Goal: Check status: Check status

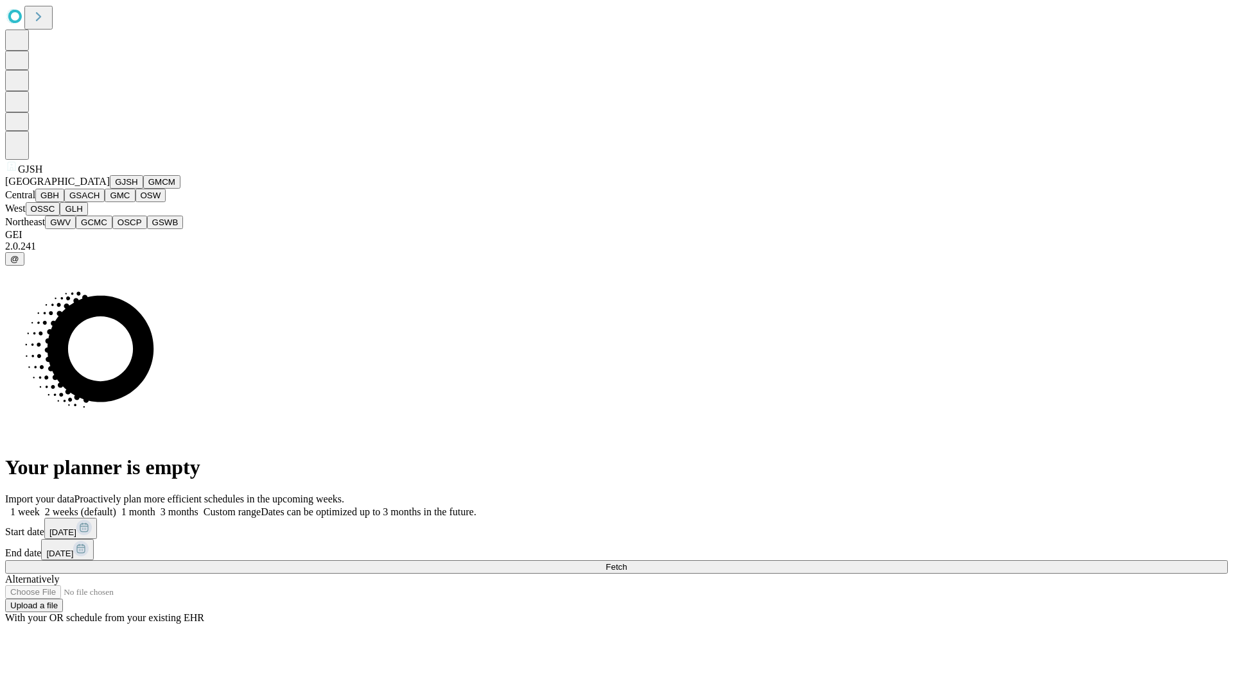
click at [110, 189] on button "GJSH" at bounding box center [126, 181] width 33 height 13
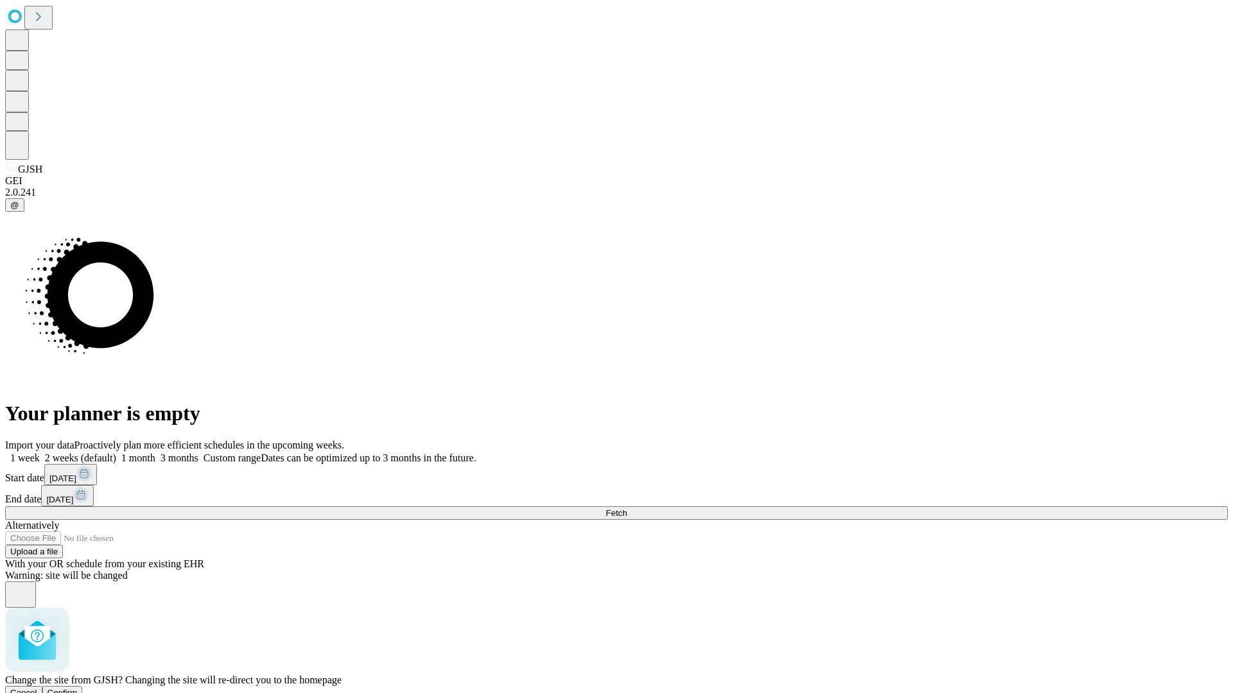
click at [78, 688] on span "Confirm" at bounding box center [63, 693] width 30 height 10
click at [40, 453] on label "1 week" at bounding box center [22, 458] width 35 height 11
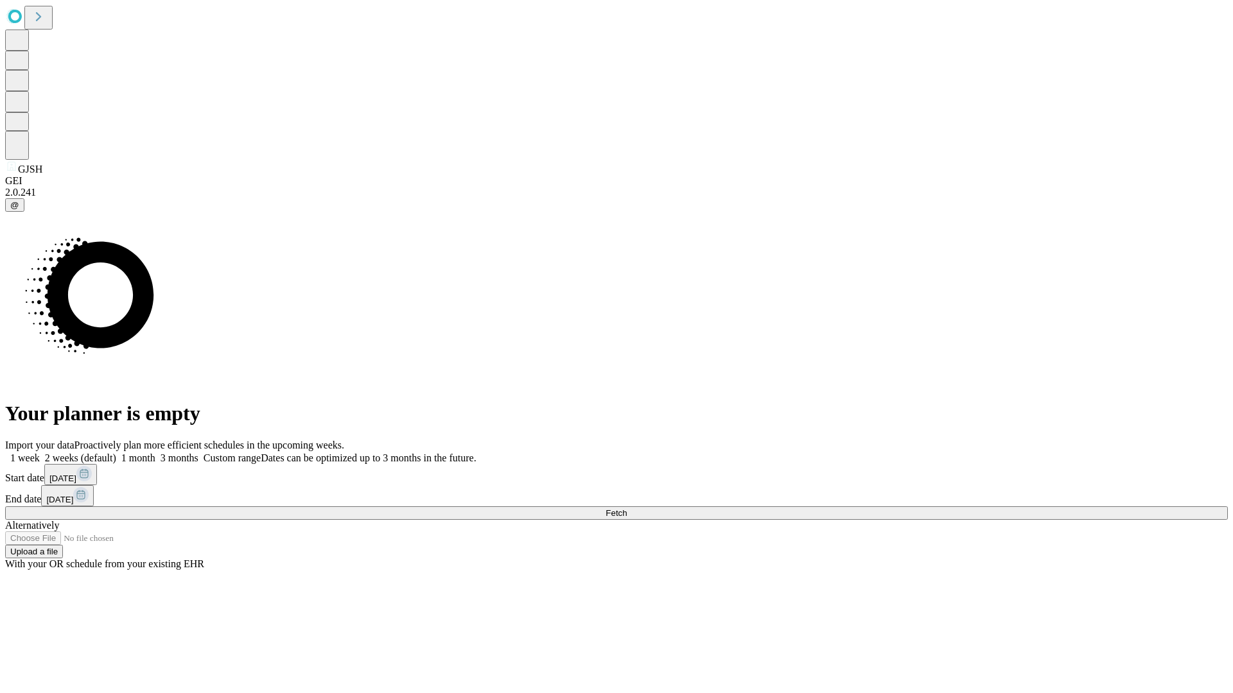
click at [627, 509] on span "Fetch" at bounding box center [615, 514] width 21 height 10
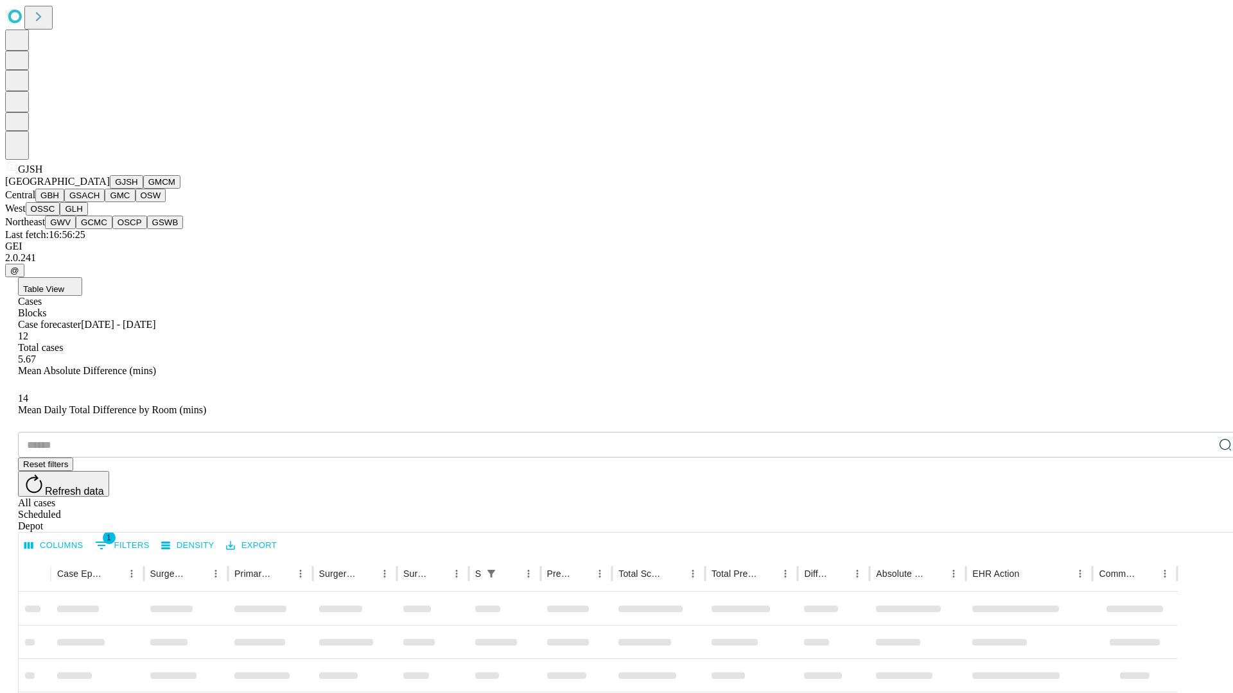
click at [143, 189] on button "GMCM" at bounding box center [161, 181] width 37 height 13
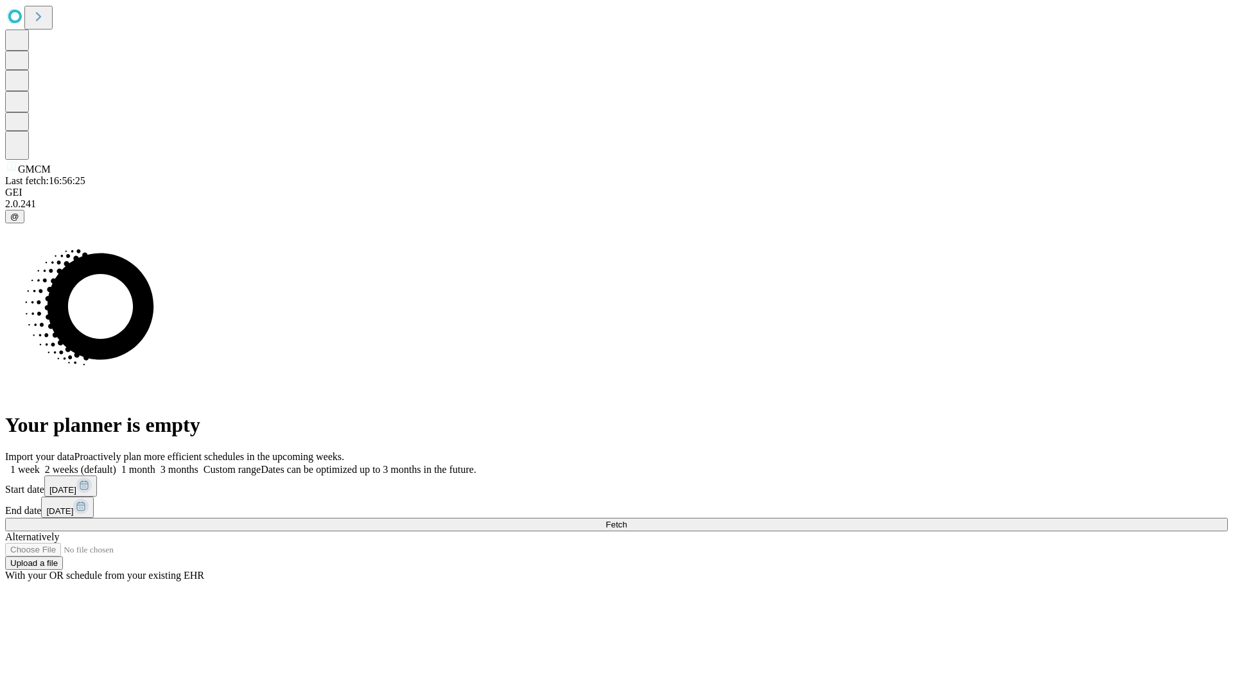
click at [40, 464] on label "1 week" at bounding box center [22, 469] width 35 height 11
click at [627, 520] on span "Fetch" at bounding box center [615, 525] width 21 height 10
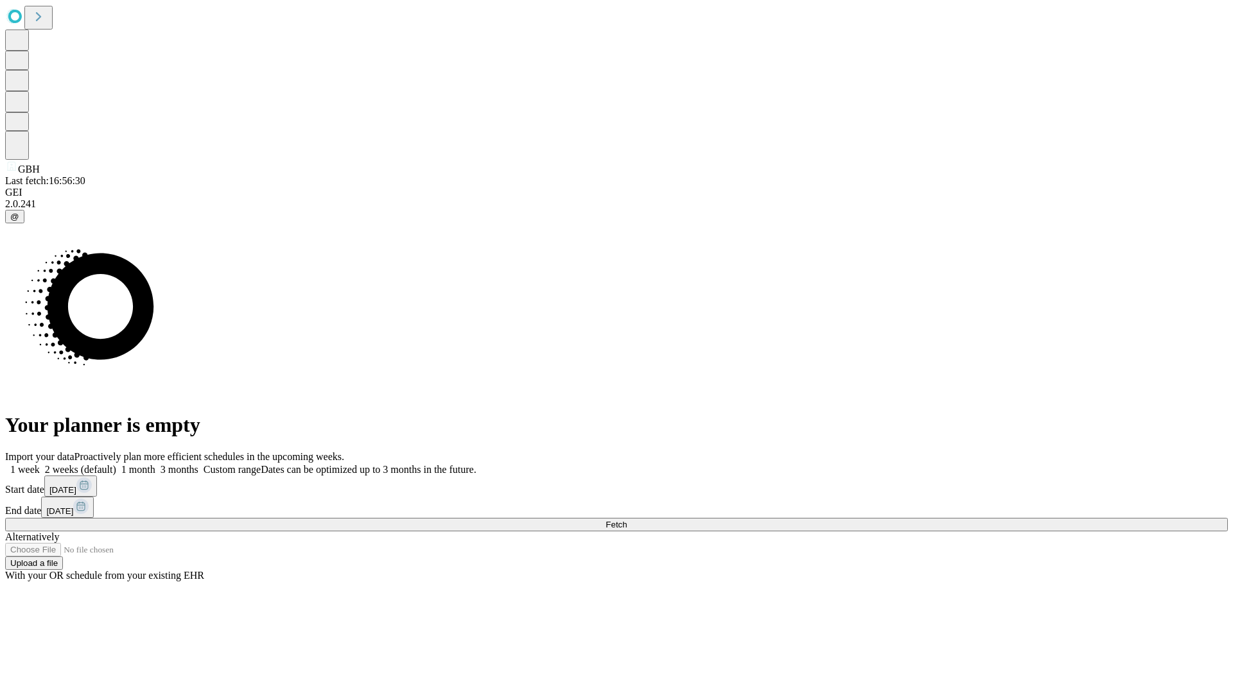
click at [40, 464] on label "1 week" at bounding box center [22, 469] width 35 height 11
click at [627, 520] on span "Fetch" at bounding box center [615, 525] width 21 height 10
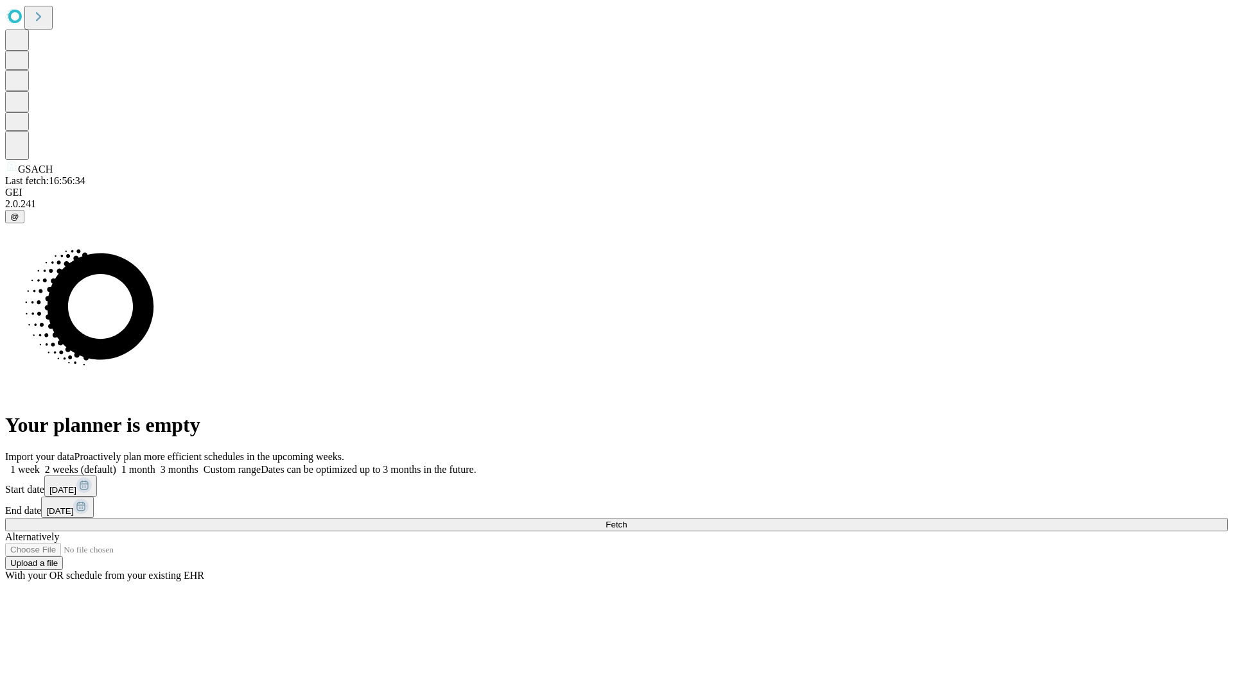
click at [40, 464] on label "1 week" at bounding box center [22, 469] width 35 height 11
click at [627, 520] on span "Fetch" at bounding box center [615, 525] width 21 height 10
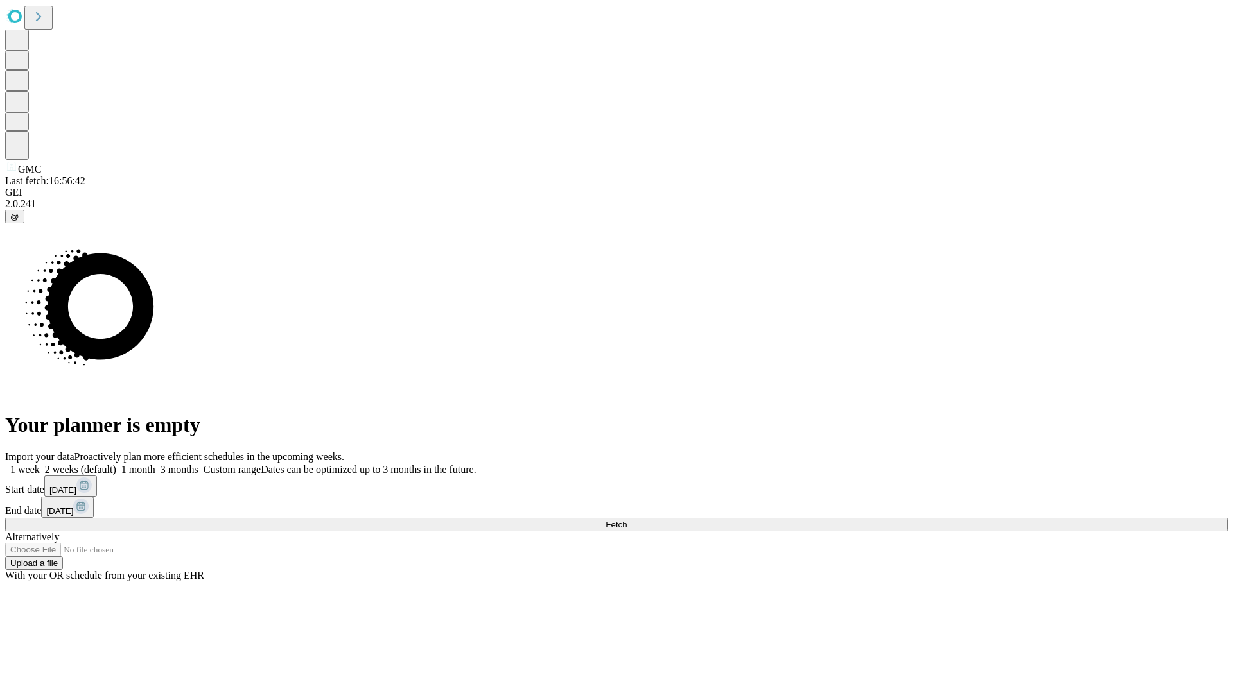
click at [40, 464] on label "1 week" at bounding box center [22, 469] width 35 height 11
click at [627, 520] on span "Fetch" at bounding box center [615, 525] width 21 height 10
click at [40, 464] on label "1 week" at bounding box center [22, 469] width 35 height 11
click at [627, 520] on span "Fetch" at bounding box center [615, 525] width 21 height 10
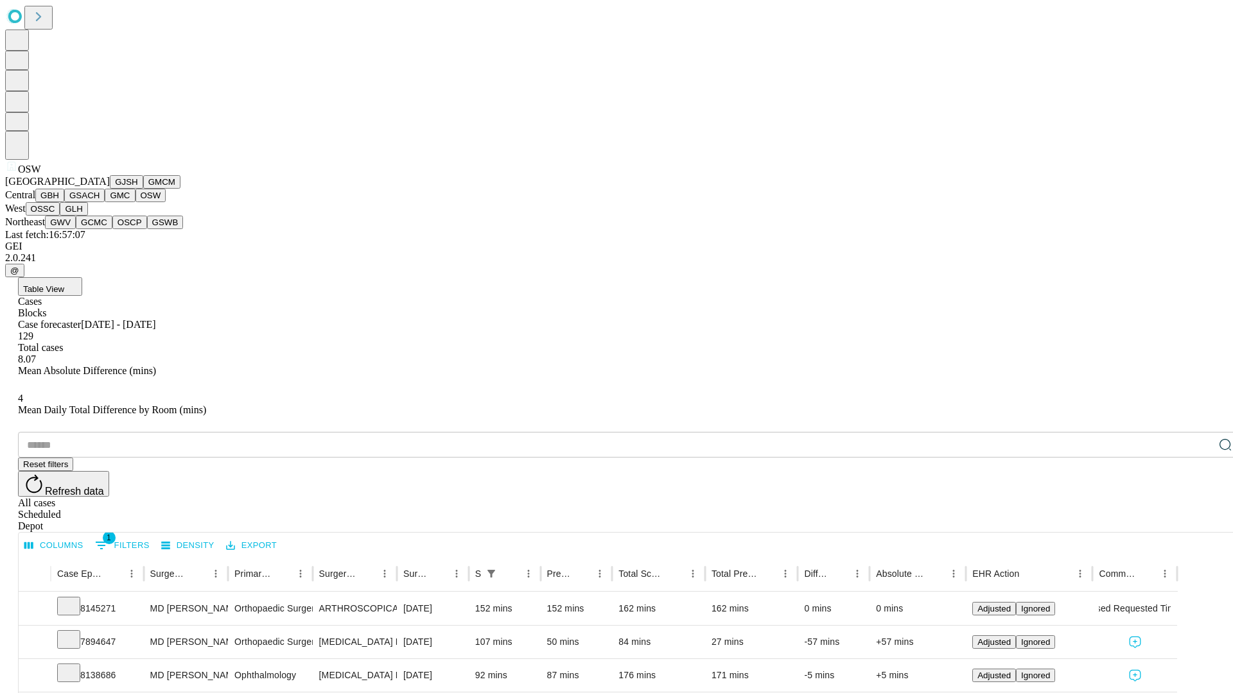
click at [60, 216] on button "OSSC" at bounding box center [43, 208] width 35 height 13
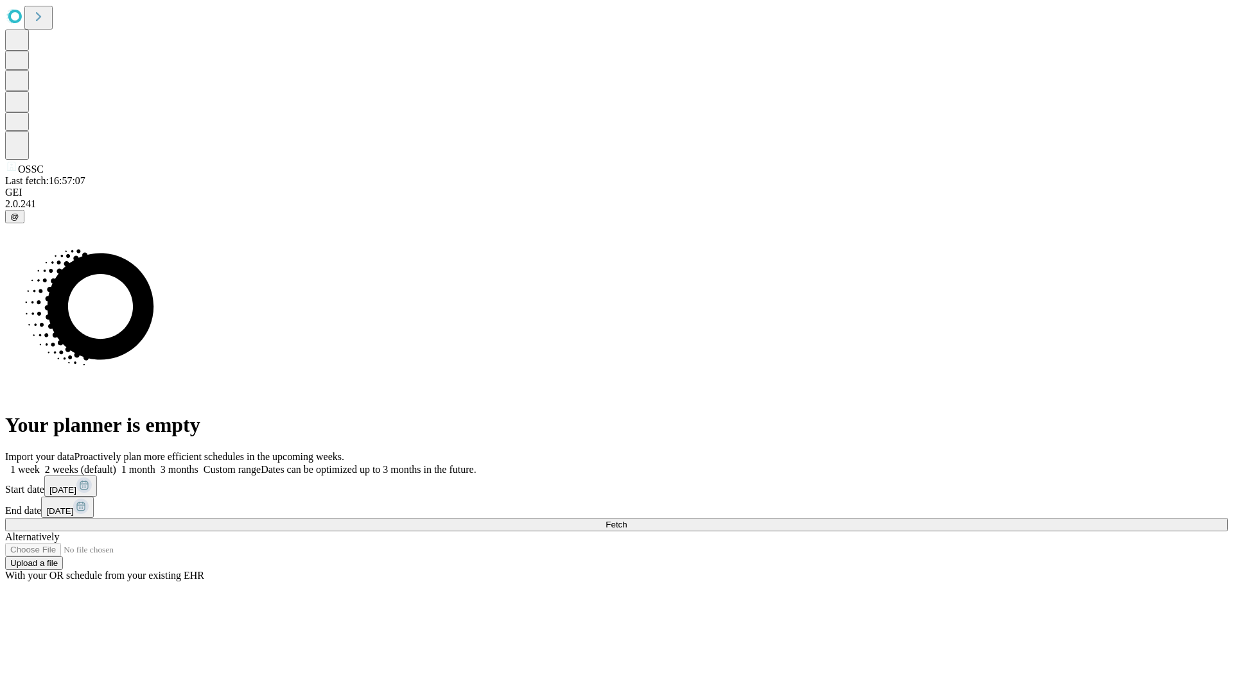
click at [40, 464] on label "1 week" at bounding box center [22, 469] width 35 height 11
click at [627, 520] on span "Fetch" at bounding box center [615, 525] width 21 height 10
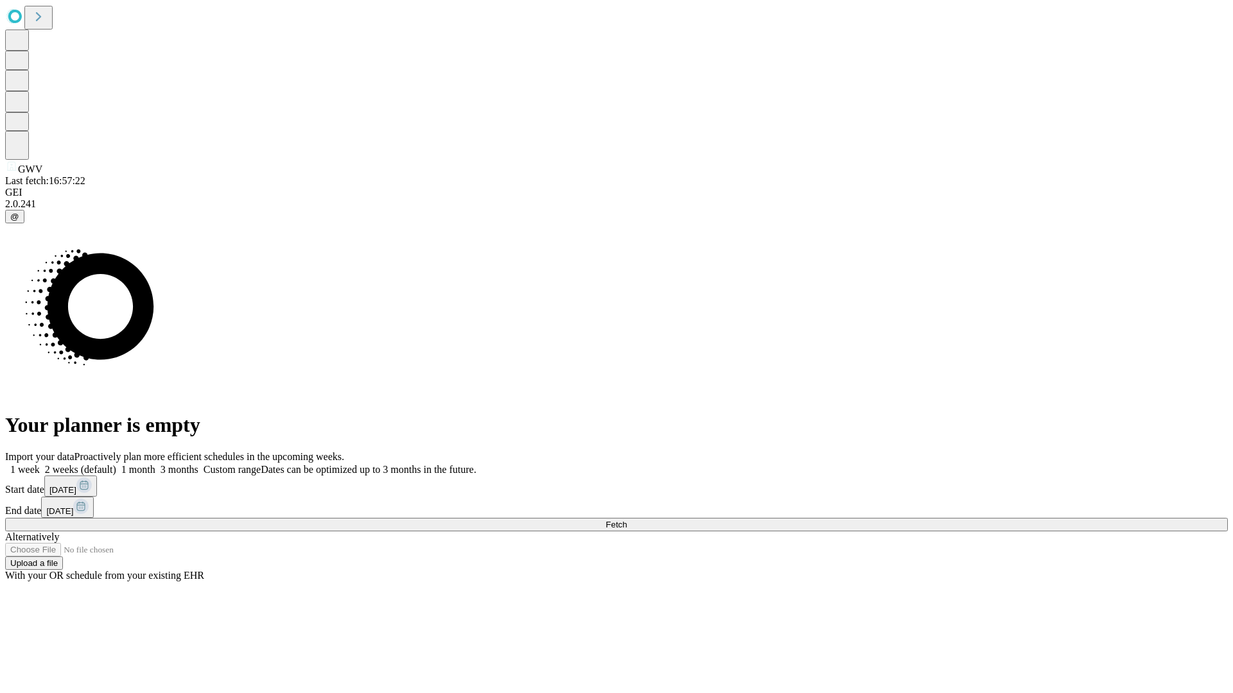
click at [40, 464] on label "1 week" at bounding box center [22, 469] width 35 height 11
click at [627, 520] on span "Fetch" at bounding box center [615, 525] width 21 height 10
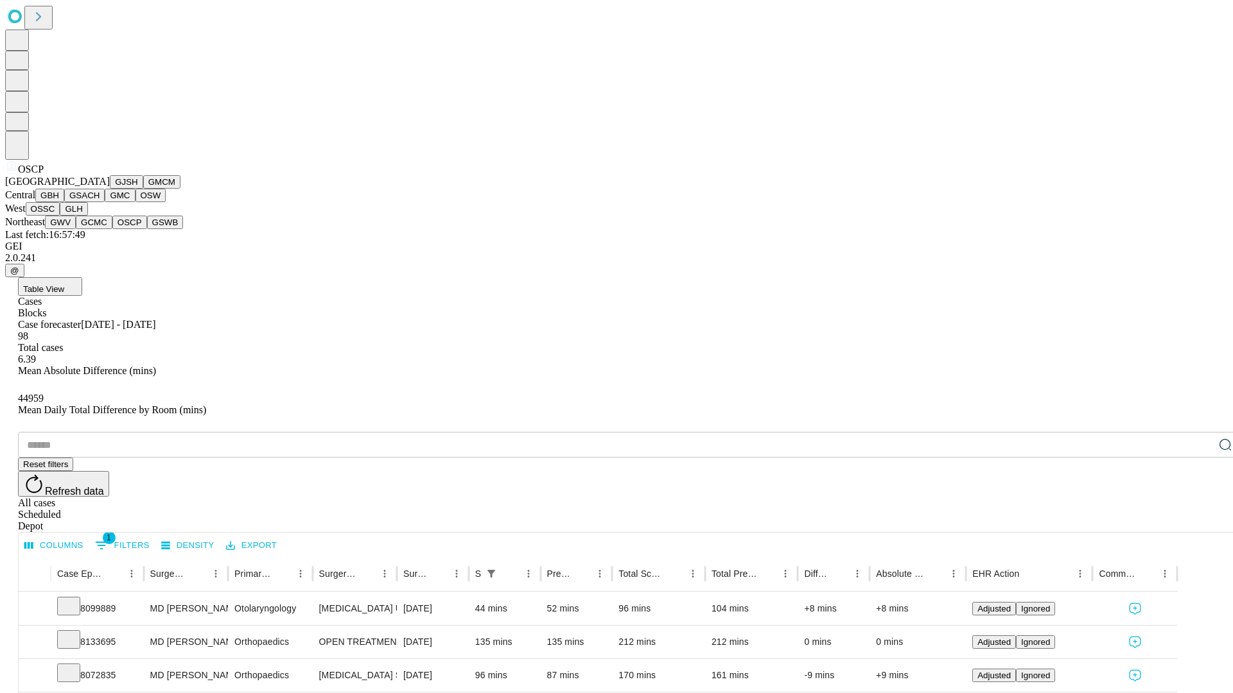
click at [147, 229] on button "GSWB" at bounding box center [165, 222] width 37 height 13
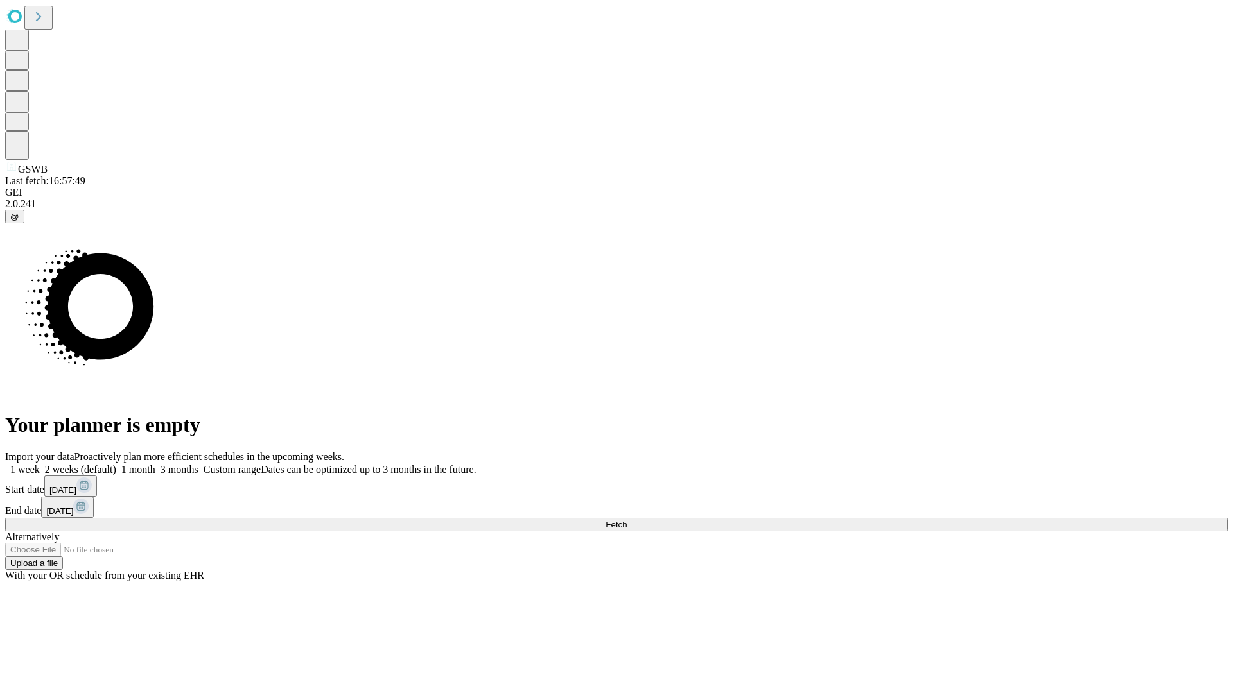
click at [40, 464] on label "1 week" at bounding box center [22, 469] width 35 height 11
click at [627, 520] on span "Fetch" at bounding box center [615, 525] width 21 height 10
